Goal: Task Accomplishment & Management: Use online tool/utility

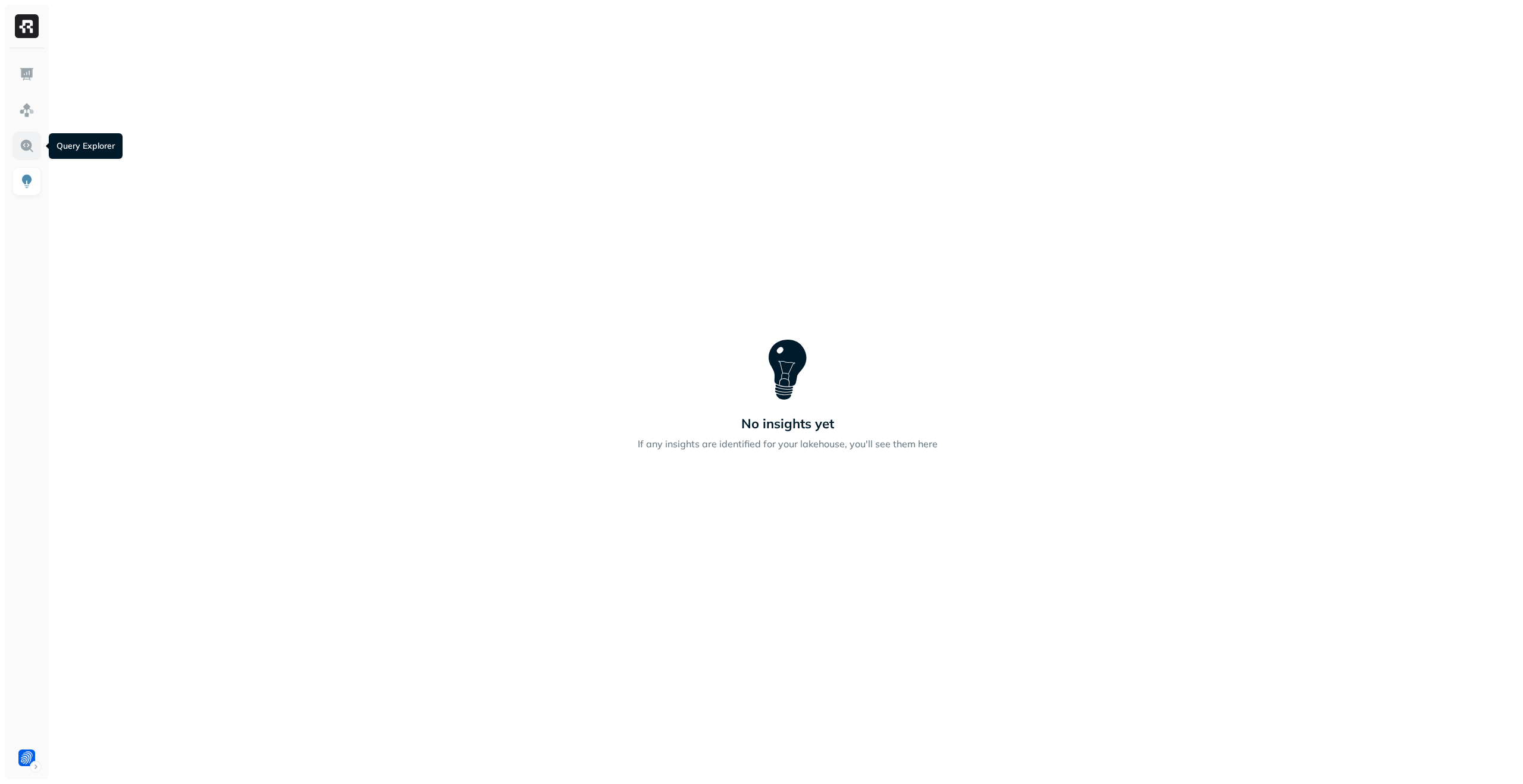
click at [33, 149] on img at bounding box center [27, 146] width 16 height 16
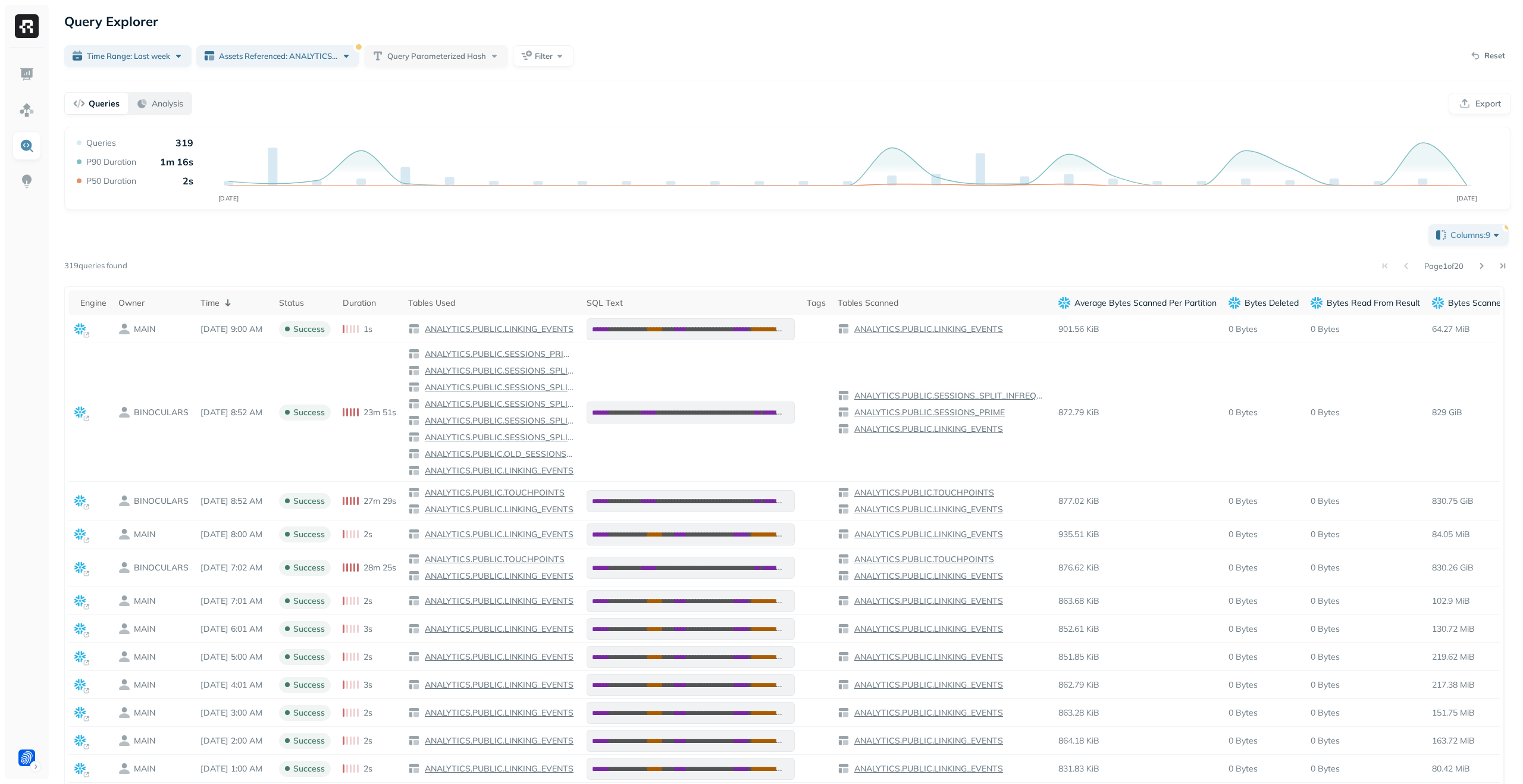
click at [159, 107] on p "Analysis" at bounding box center [168, 103] width 32 height 11
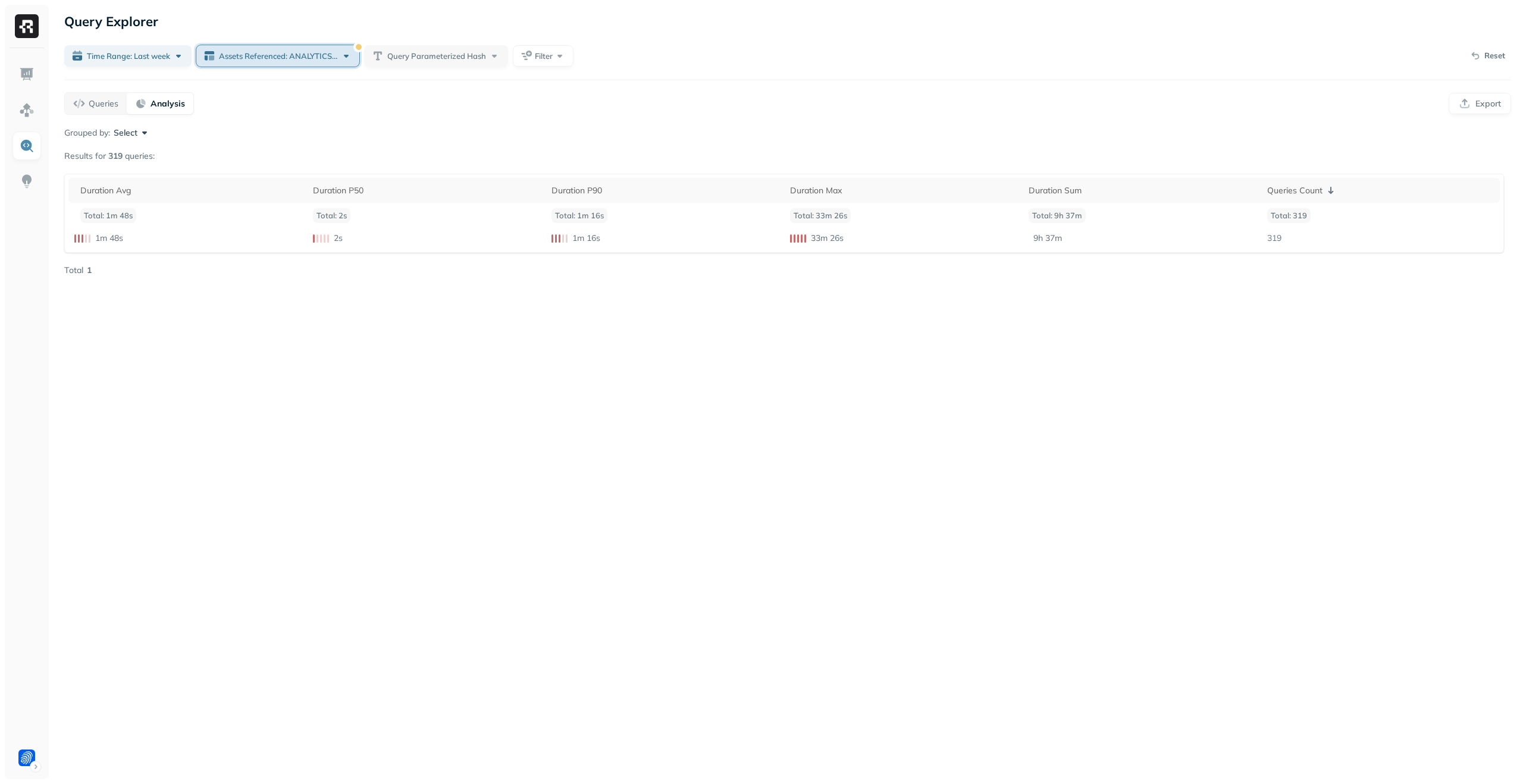
click at [330, 57] on span "Assets Referenced: ANALYTICS.PUBLIC.LINKING_EVENTS" at bounding box center [279, 56] width 119 height 11
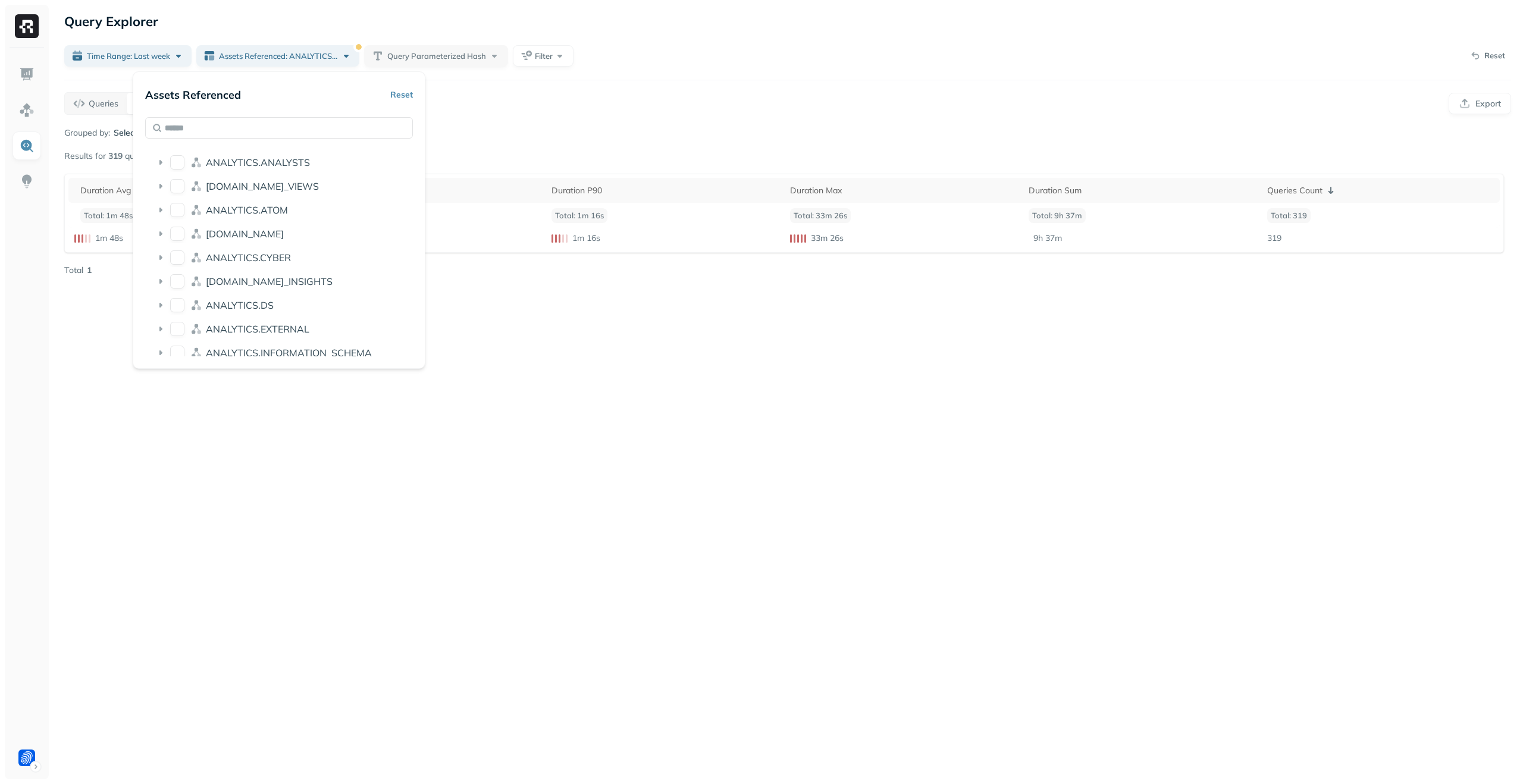
click at [516, 94] on div "Queries Analysis Export" at bounding box center [788, 103] width 1448 height 23
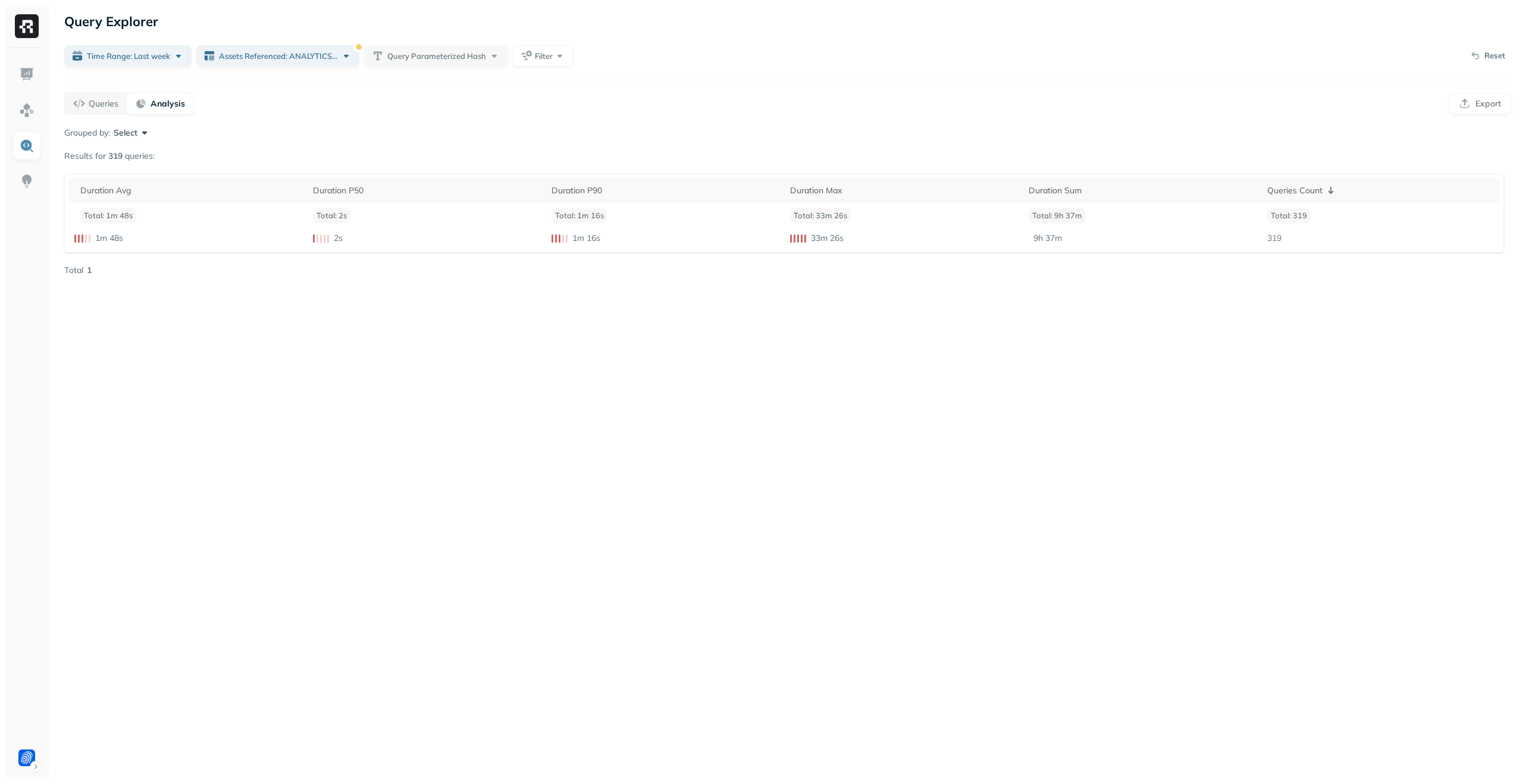
click at [123, 136] on button "Select" at bounding box center [132, 133] width 37 height 12
click at [99, 156] on p "Owner" at bounding box center [88, 163] width 30 height 14
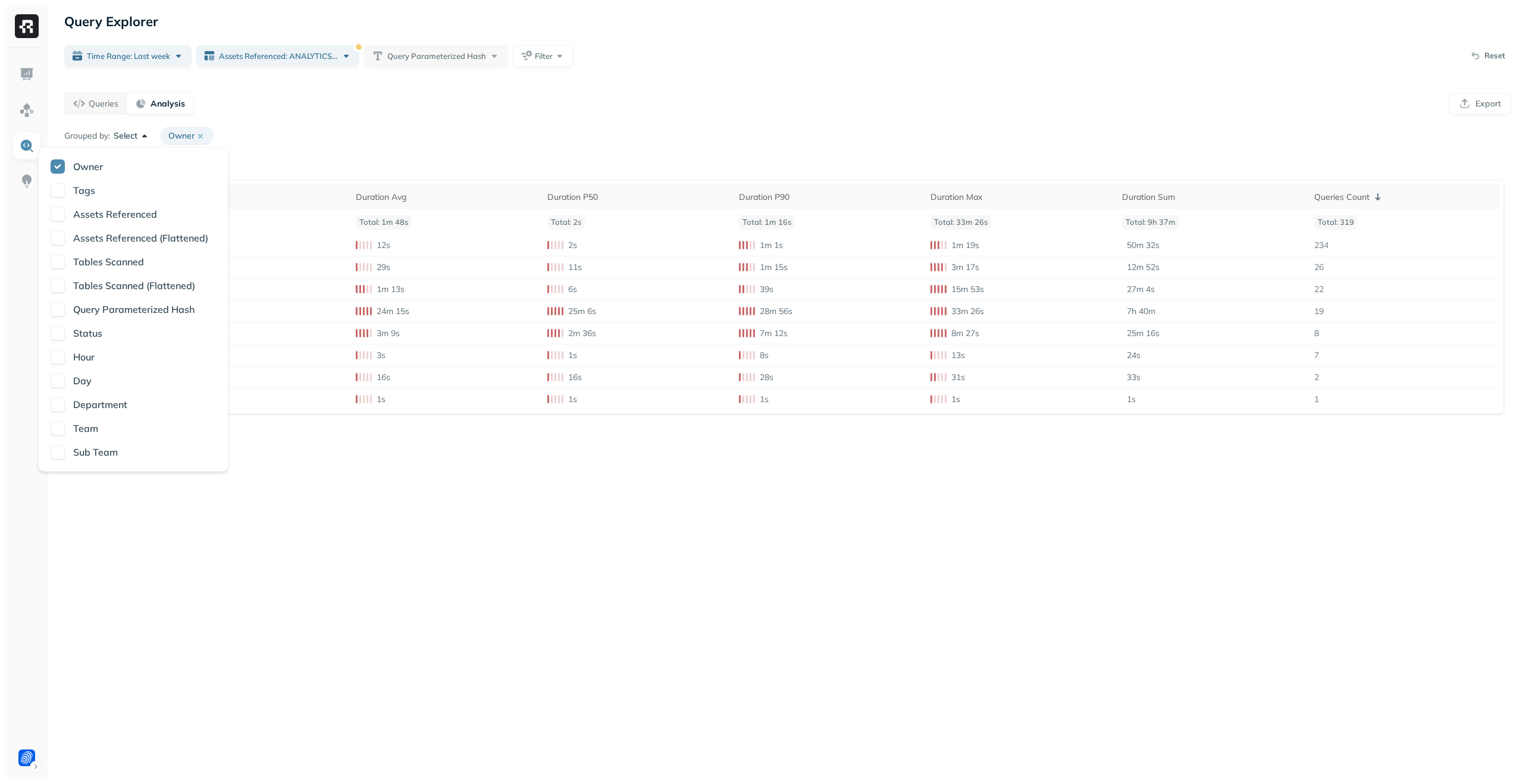
click at [350, 138] on div "Grouped by: Select Owner" at bounding box center [788, 136] width 1448 height 19
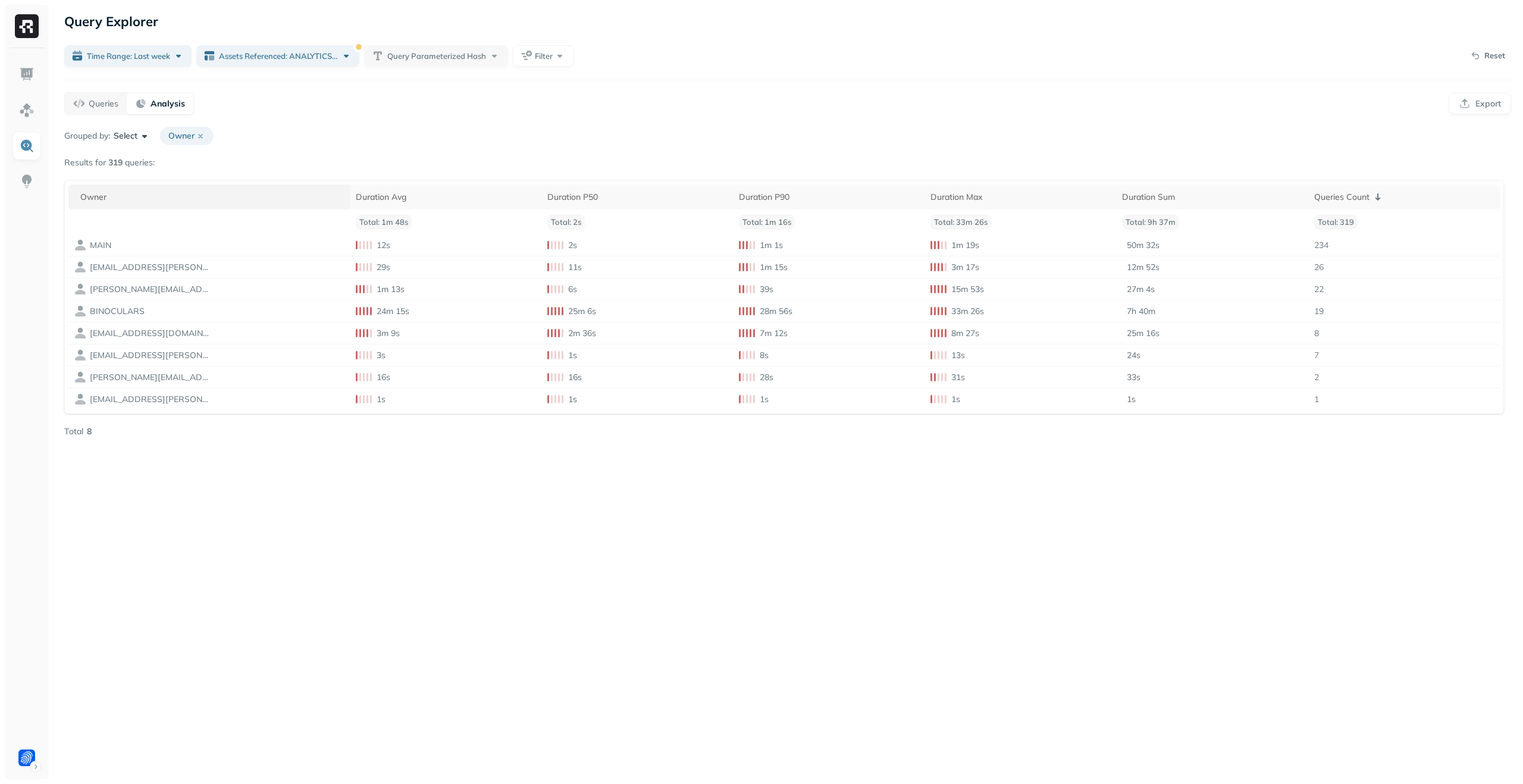
click at [203, 196] on div "Owner" at bounding box center [212, 196] width 264 height 11
click at [203, 196] on div "Owner ( 2 )" at bounding box center [211, 196] width 263 height 14
click at [129, 197] on p "( 2 )" at bounding box center [126, 196] width 10 height 11
click at [551, 49] on button "Filter" at bounding box center [542, 56] width 60 height 22
click at [532, 242] on button "button" at bounding box center [532, 241] width 12 height 12
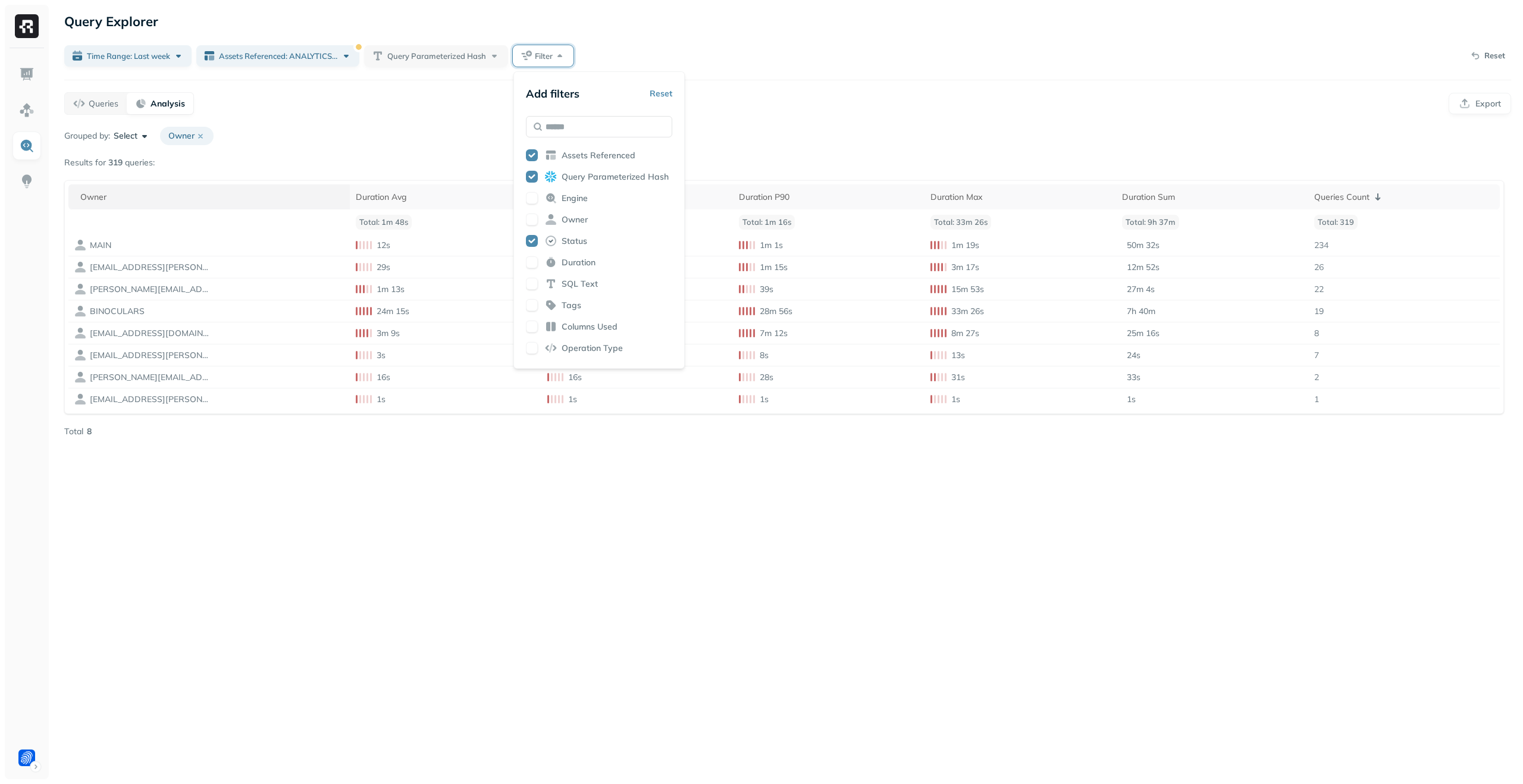
click at [607, 44] on div "Time Range: Last week Assets Referenced: ANALYTICS.PUBLIC.LINKING_EVENTS Query …" at bounding box center [788, 56] width 1448 height 24
click at [545, 52] on span "Status" at bounding box center [548, 56] width 24 height 11
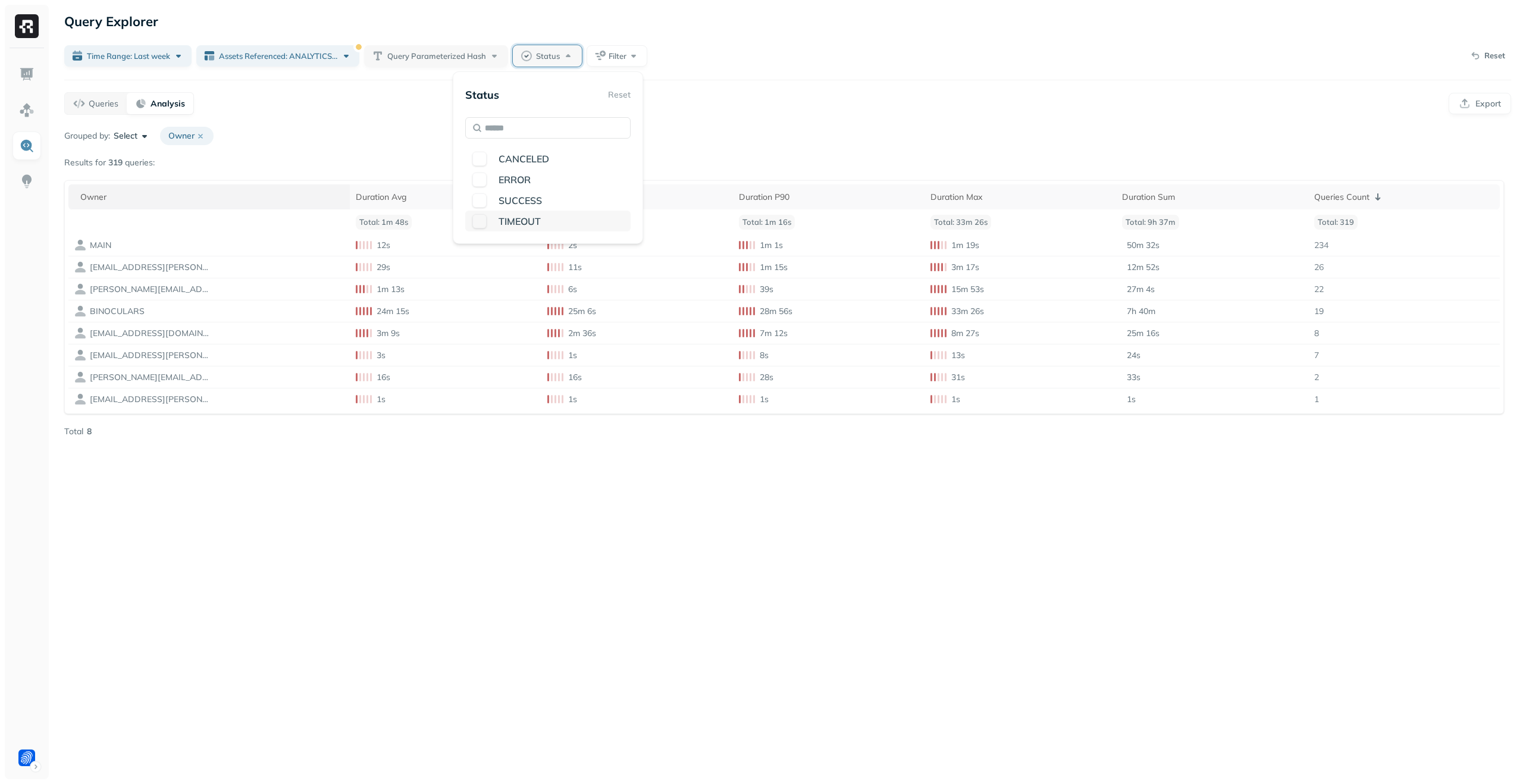
click at [485, 221] on button "button" at bounding box center [480, 221] width 14 height 14
click at [484, 196] on div "SUCCESS" at bounding box center [566, 199] width 166 height 21
click at [776, 122] on div "Query Explorer Time Range: Last week Assets Referenced: ANALYTICS.PUBLIC.LINKIN…" at bounding box center [788, 392] width 1471 height 784
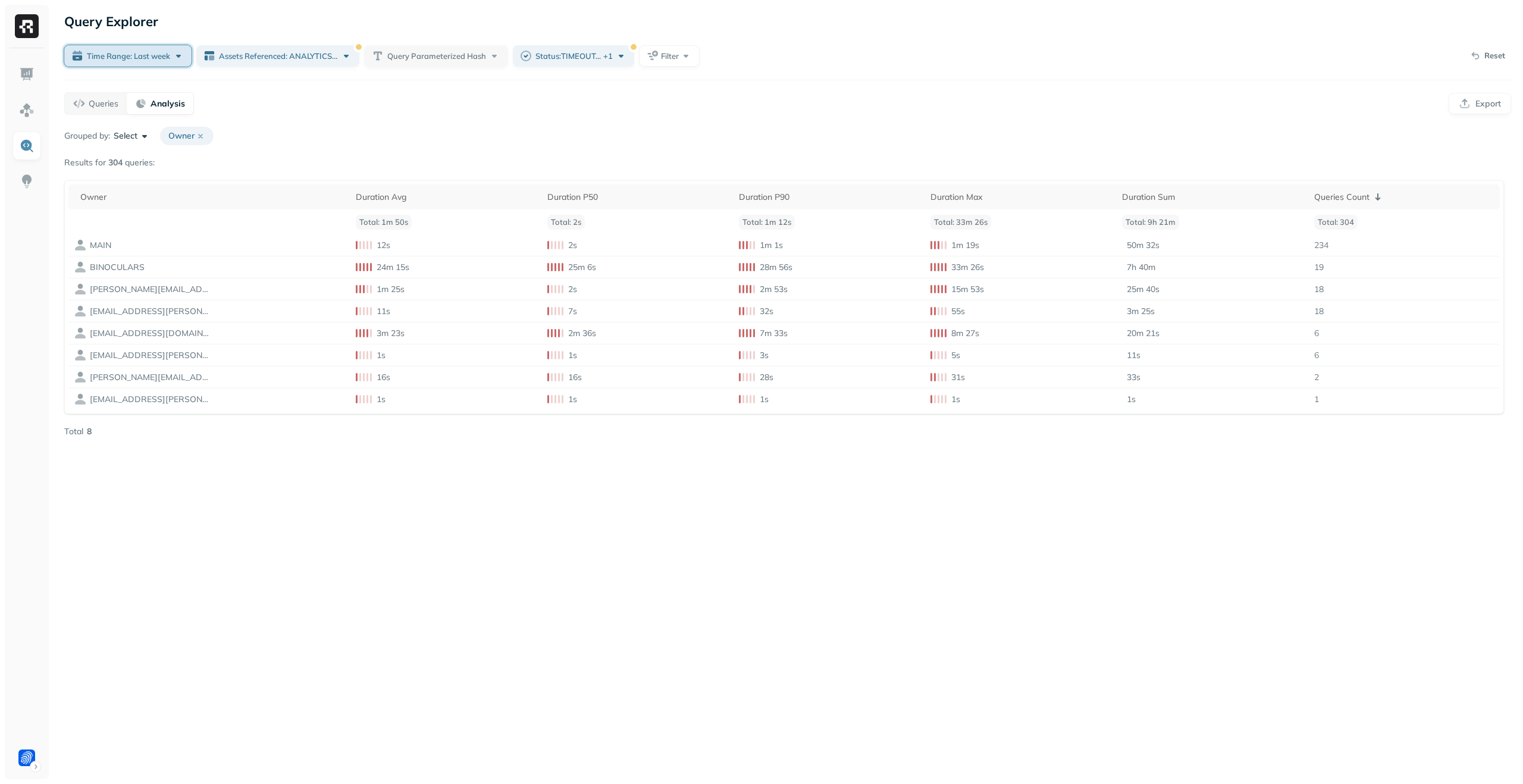
click at [135, 47] on button "Time Range: Last week" at bounding box center [128, 56] width 127 height 22
click at [133, 188] on label "Last 30 days" at bounding box center [127, 188] width 59 height 12
click at [91, 188] on button "Last 30 days" at bounding box center [83, 187] width 14 height 14
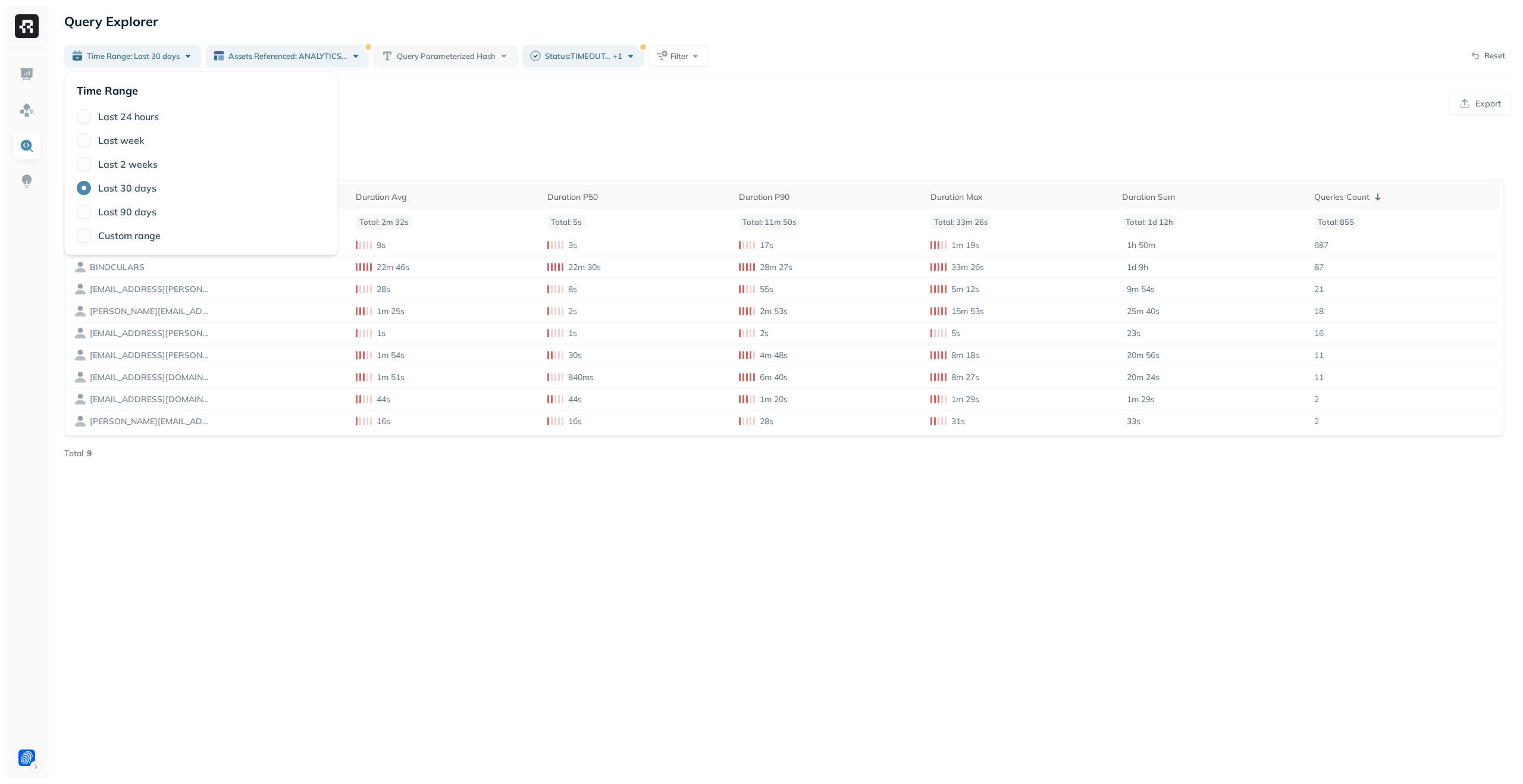
click at [486, 126] on div "Query Explorer Time Range: Last 30 days Assets Referenced: ANALYTICS.PUBLIC.LIN…" at bounding box center [788, 392] width 1471 height 784
click at [101, 101] on p "Queries" at bounding box center [103, 103] width 30 height 11
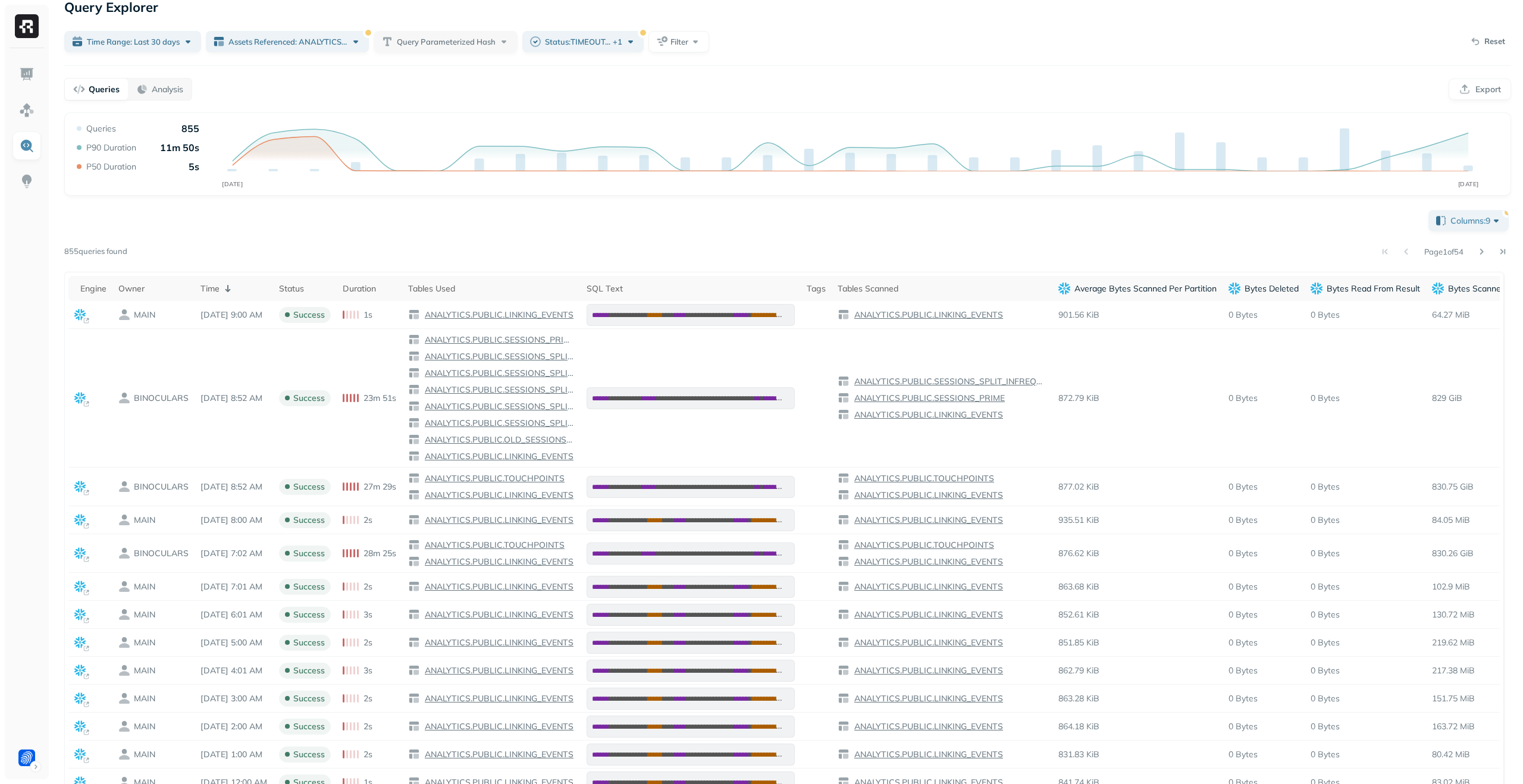
scroll to position [15, 0]
click at [83, 396] on icon at bounding box center [79, 396] width 11 height 11
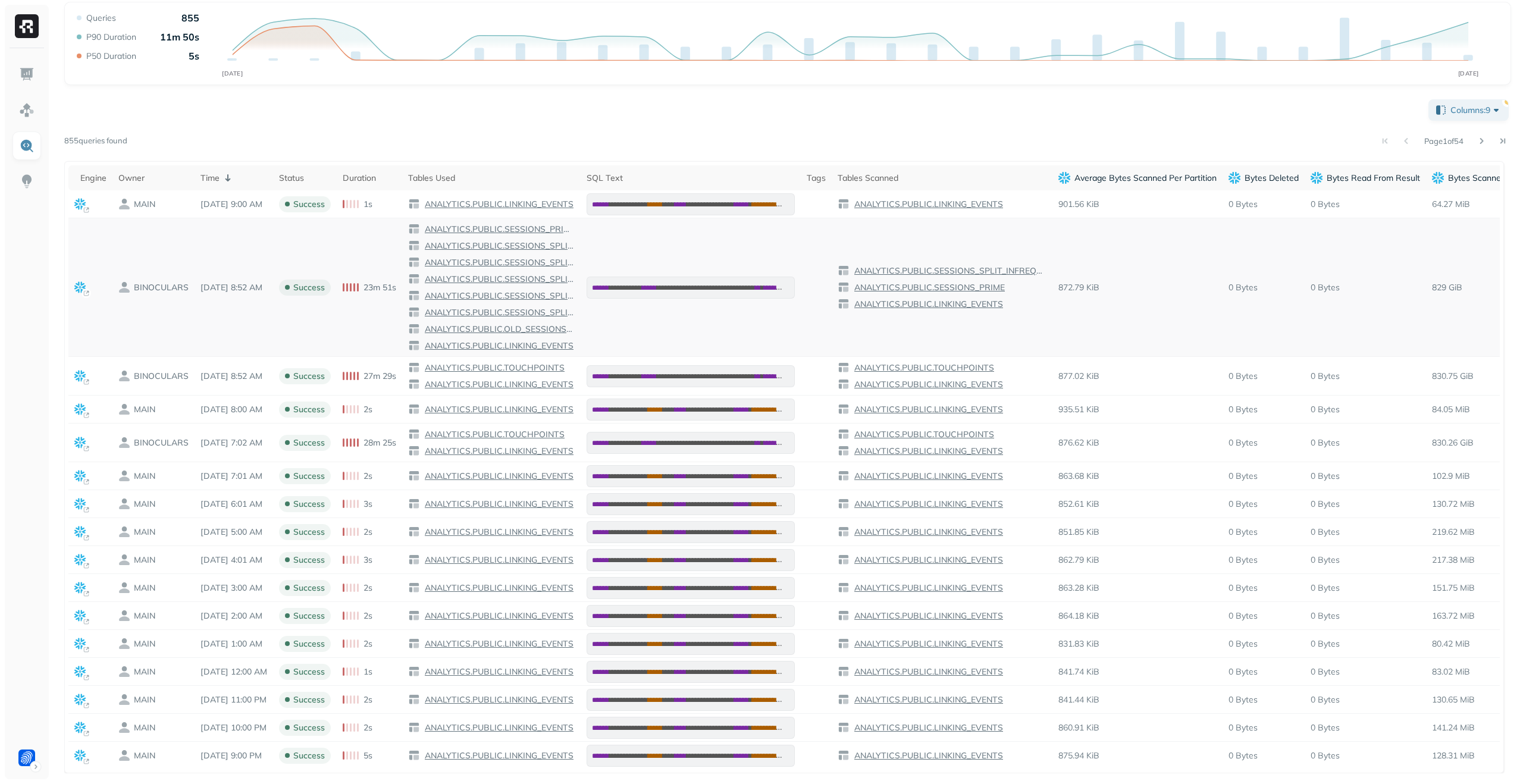
scroll to position [0, 0]
